Goal: Transaction & Acquisition: Purchase product/service

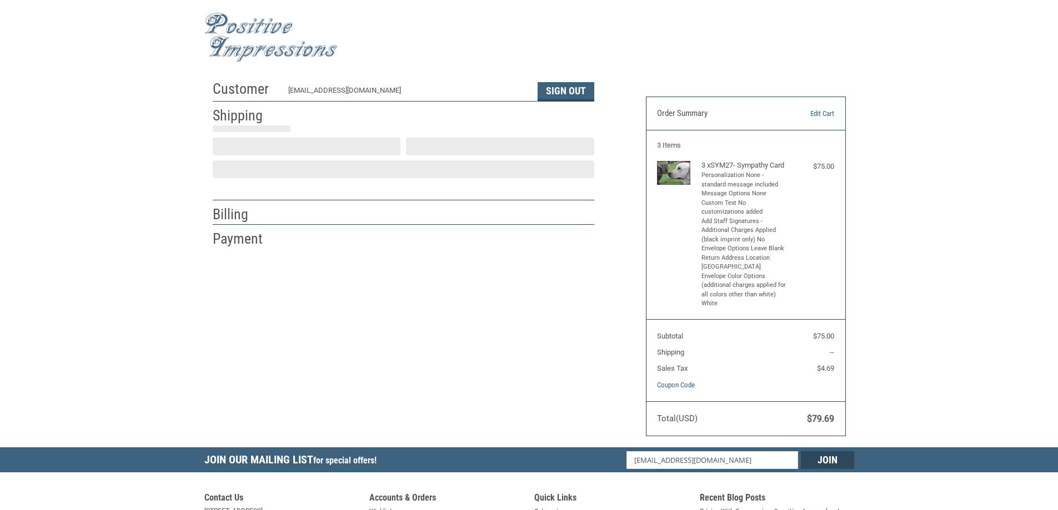
select select "IL"
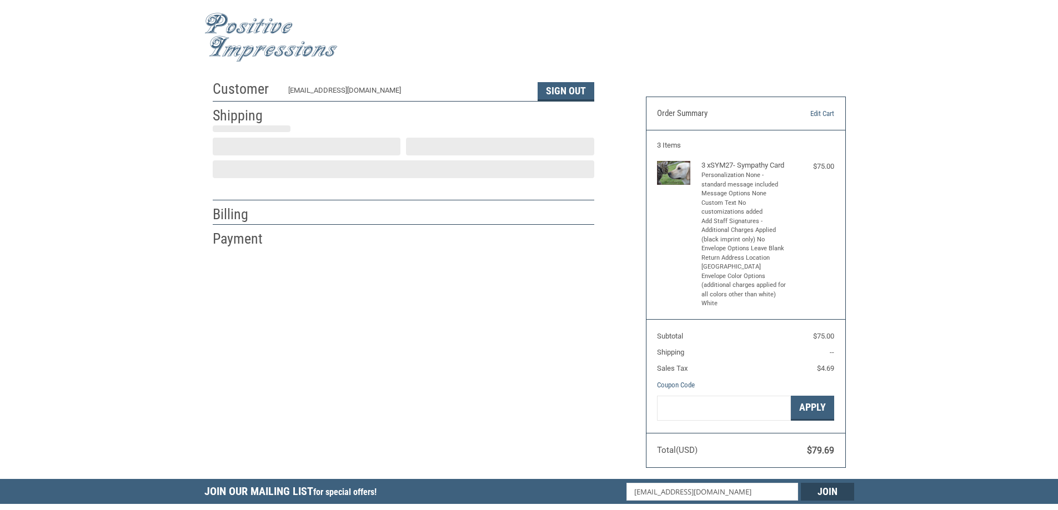
select select "US"
type input "[PERSON_NAME]"
type input "[GEOGRAPHIC_DATA]"
select select "IL"
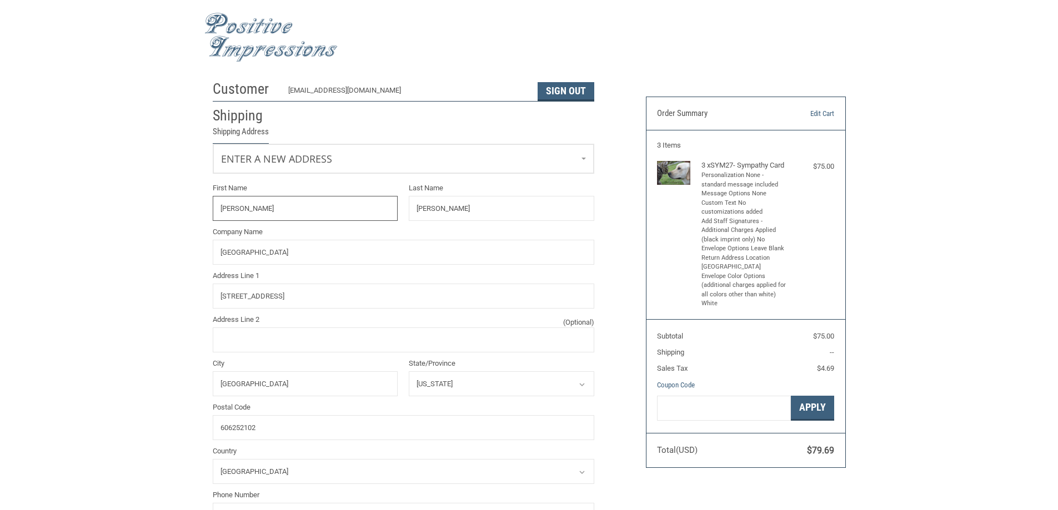
radio input "true"
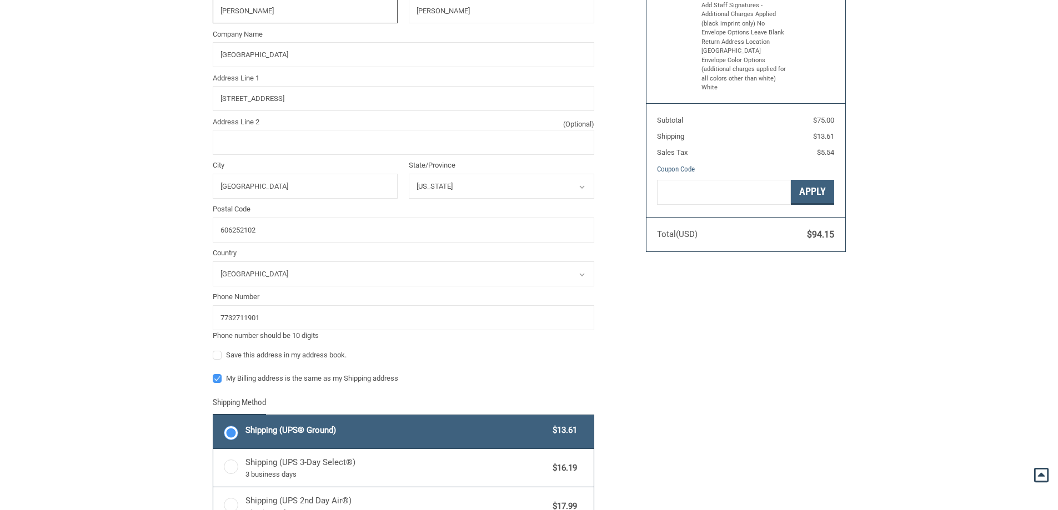
scroll to position [222, 0]
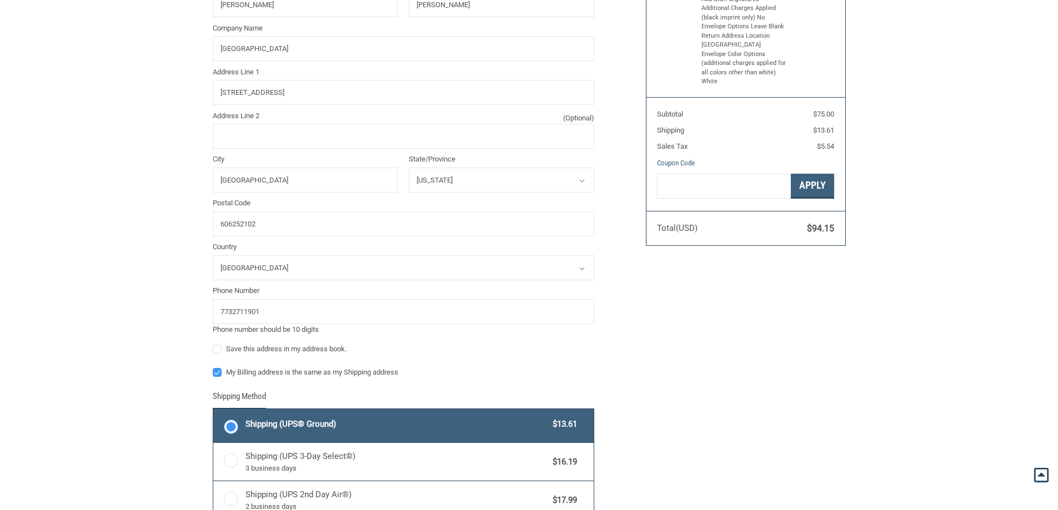
click at [218, 373] on label "My Billing address is the same as my Shipping address" at bounding box center [404, 372] width 382 height 9
click at [213, 368] on input "My Billing address is the same as my Shipping address" at bounding box center [213, 367] width 1 height 1
checkbox input "false"
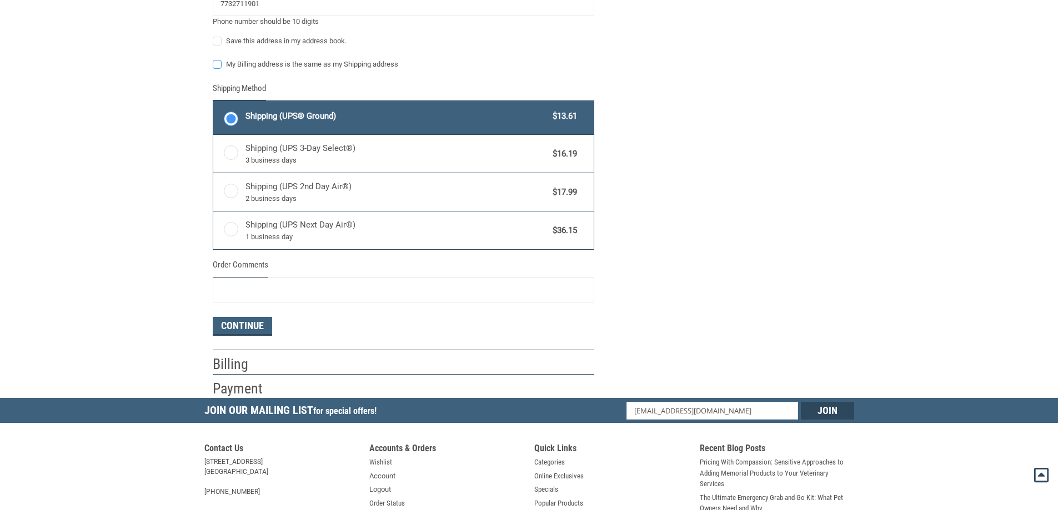
scroll to position [555, 0]
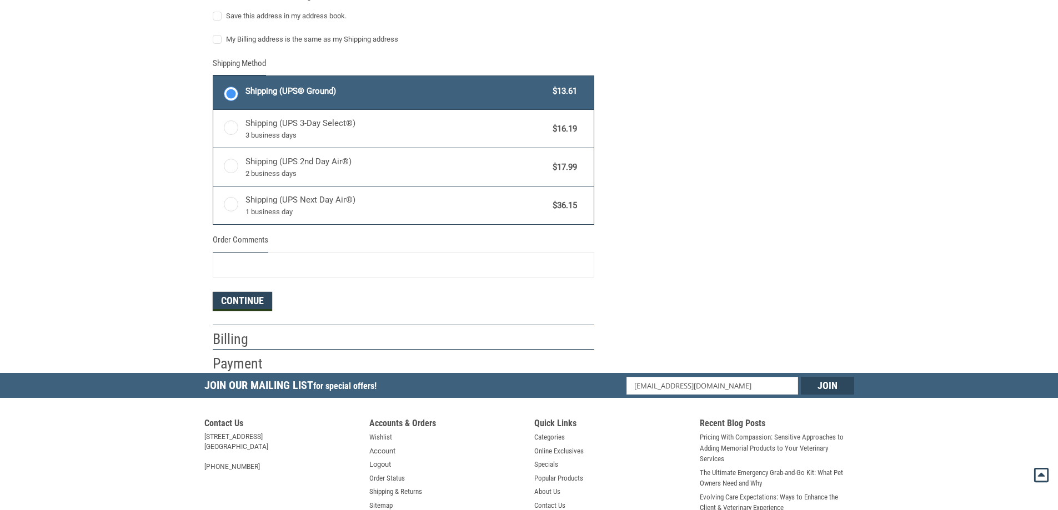
click at [228, 301] on button "Continue" at bounding box center [242, 301] width 59 height 19
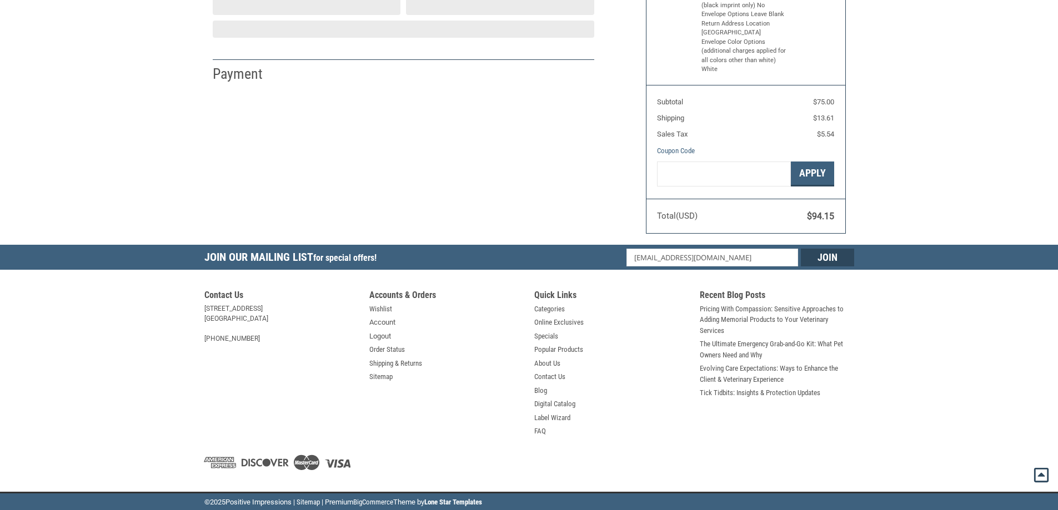
select select "US"
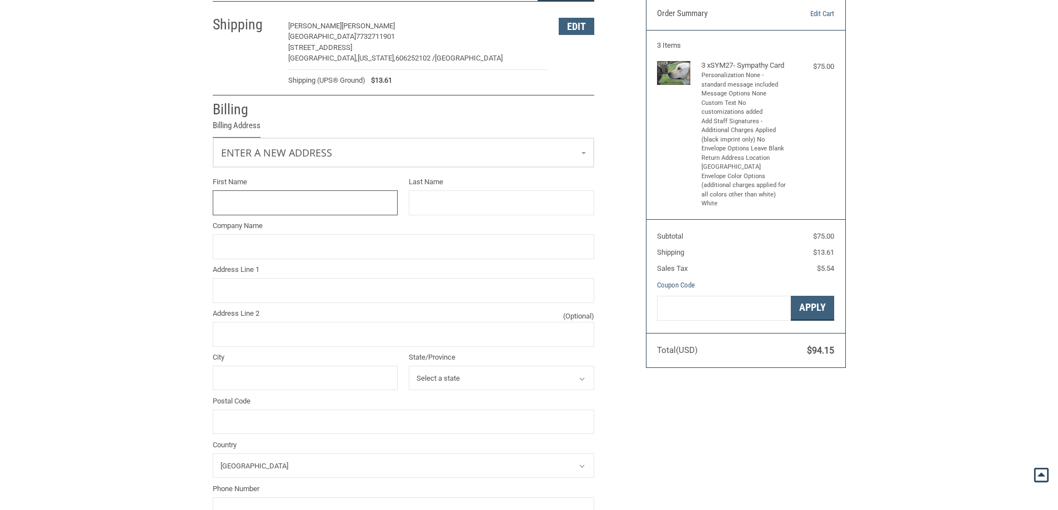
scroll to position [94, 0]
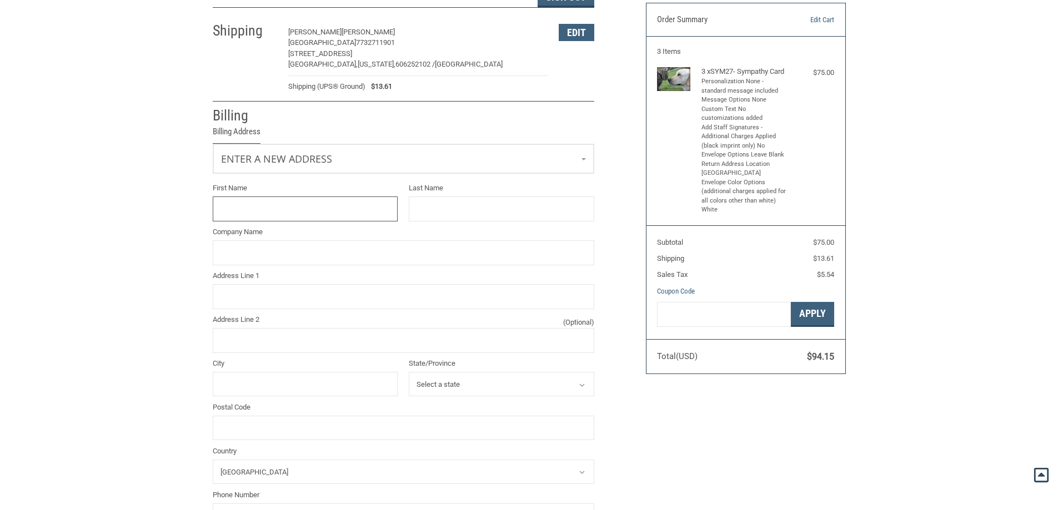
click at [296, 205] on input "First Name" at bounding box center [306, 209] width 186 height 25
click at [275, 159] on span "Enter a new address" at bounding box center [268, 158] width 95 height 12
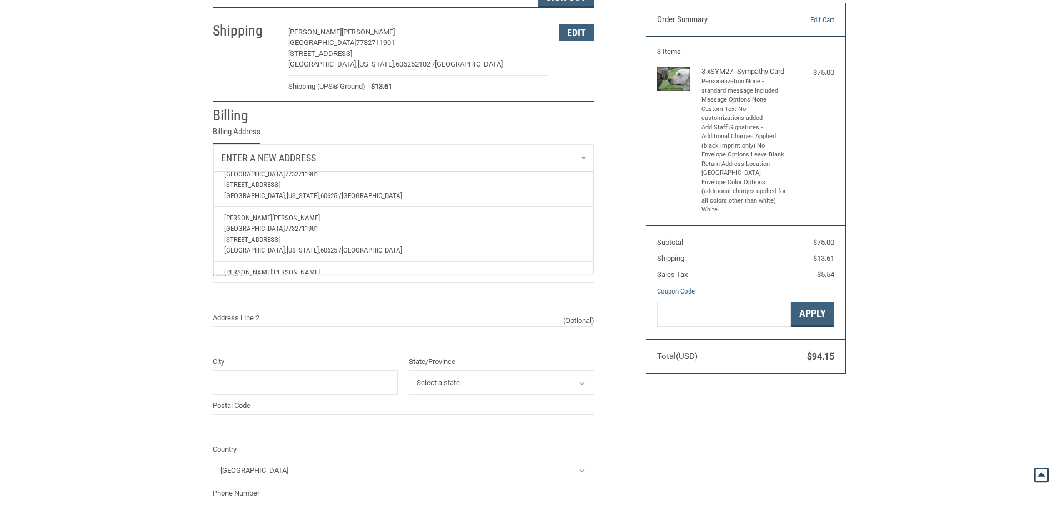
scroll to position [95, 0]
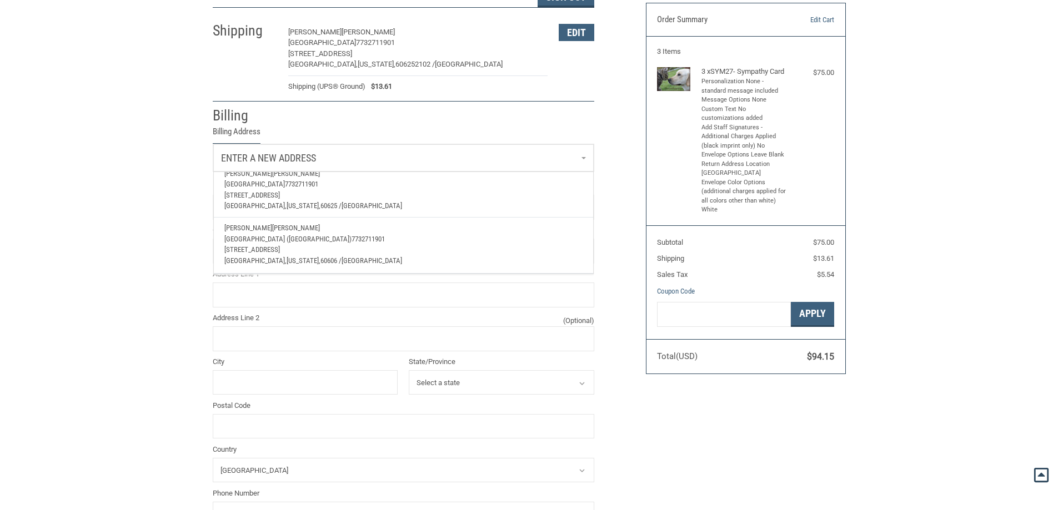
click at [290, 244] on p "[STREET_ADDRESS]" at bounding box center [403, 249] width 358 height 11
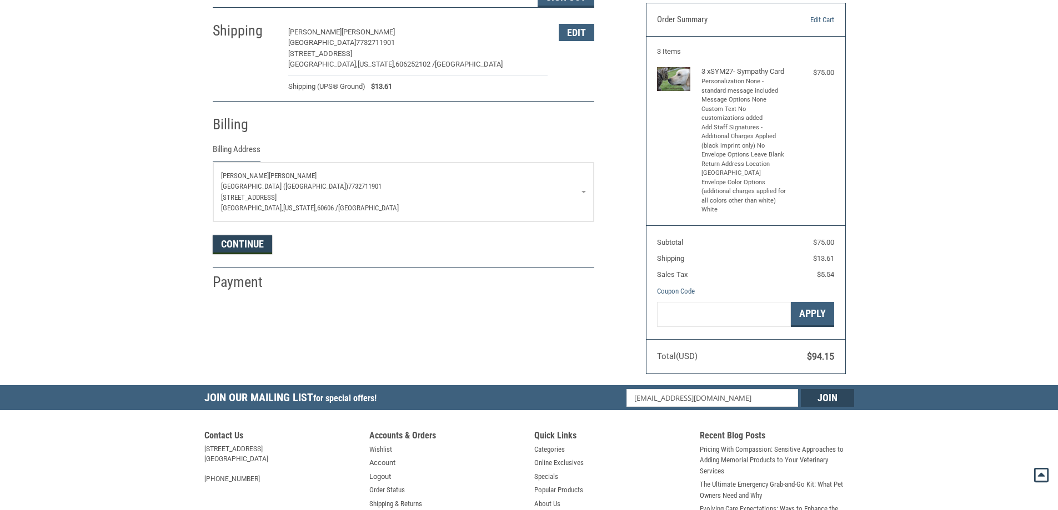
click at [252, 244] on button "Continue" at bounding box center [242, 245] width 59 height 19
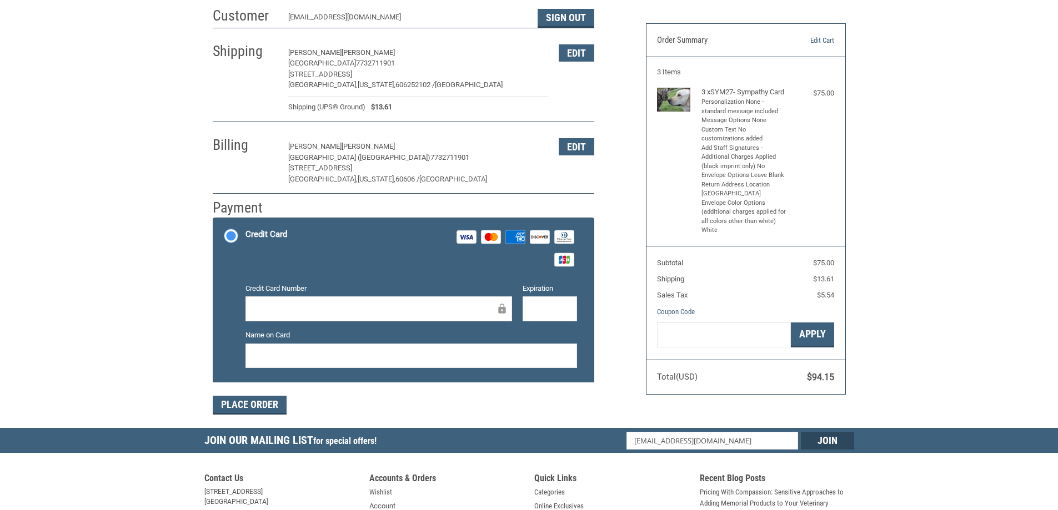
scroll to position [127, 0]
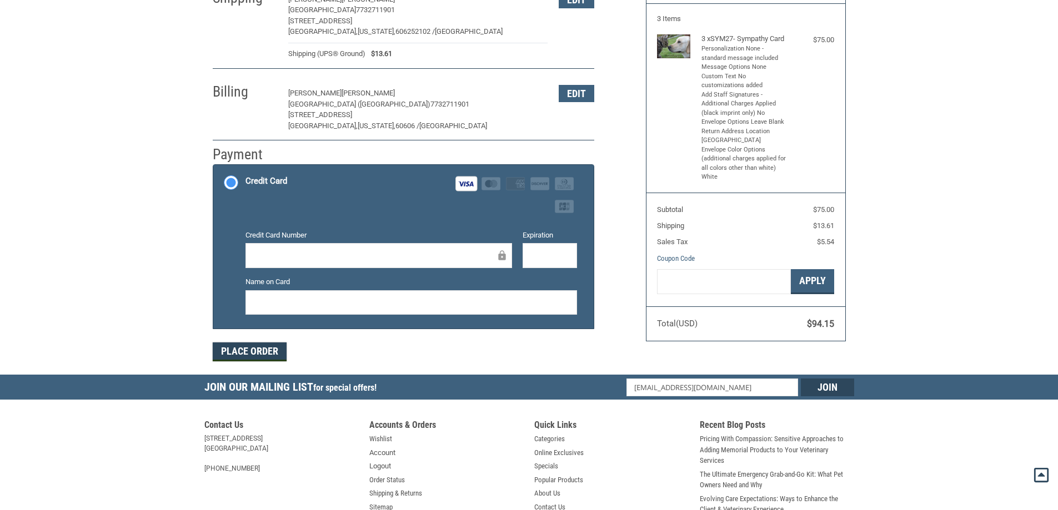
click at [257, 355] on button "Place Order" at bounding box center [250, 352] width 74 height 19
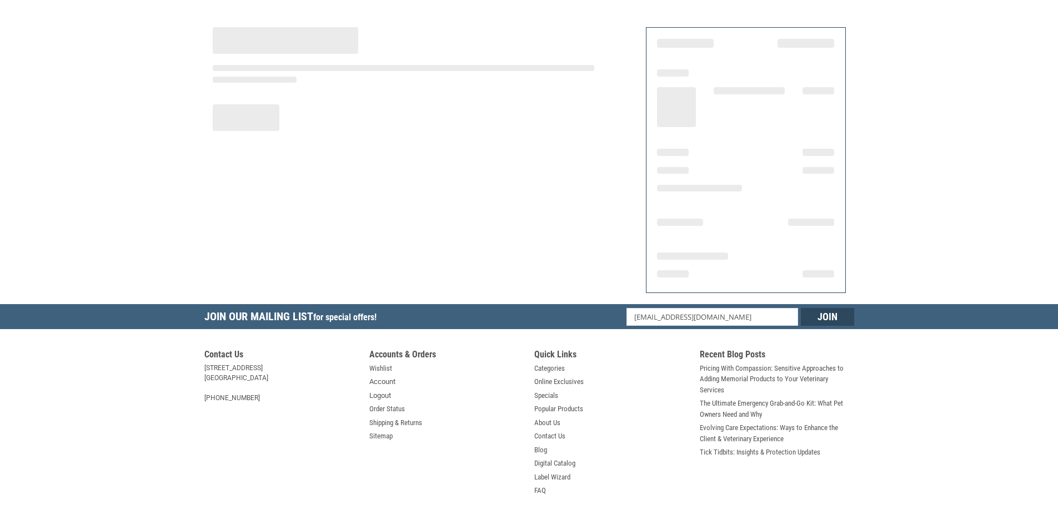
scroll to position [0, 0]
